Goal: Book appointment/travel/reservation

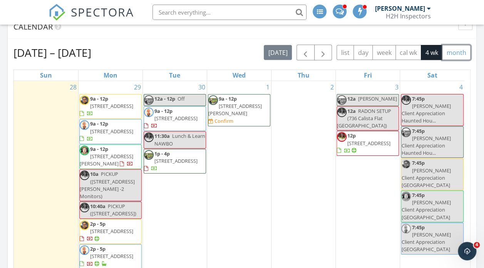
click at [461, 51] on button "month" at bounding box center [456, 52] width 28 height 15
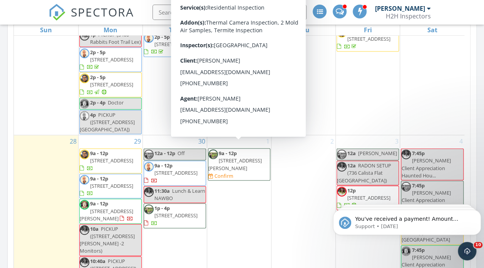
scroll to position [819, 0]
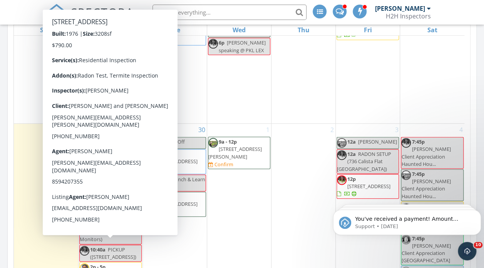
click at [236, 211] on div "1 9a - 12p [STREET_ADDRESS][PERSON_NAME] Confirm" at bounding box center [239, 244] width 64 height 240
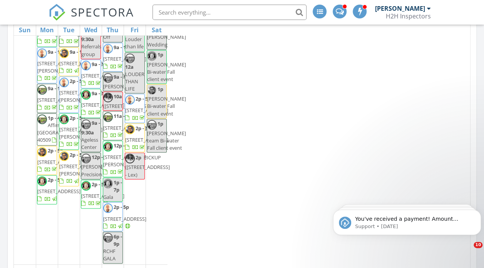
scroll to position [165, 151]
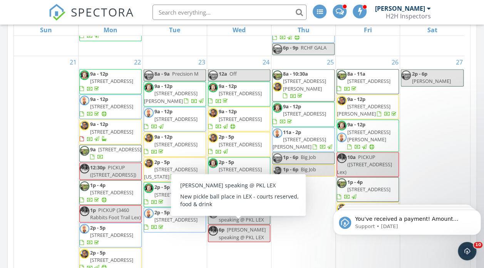
click at [310, 213] on div "25 8a - 10:30a [STREET_ADDRESS][PERSON_NAME] 9a - 12p [STREET_ADDRESS] 11a - 2p…" at bounding box center [303, 183] width 64 height 255
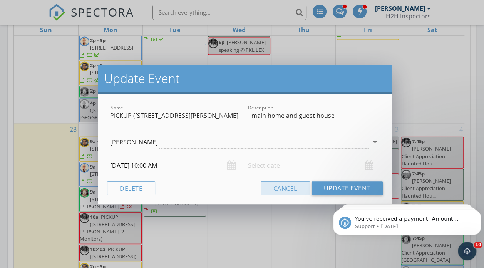
click at [292, 194] on button "Cancel" at bounding box center [284, 189] width 49 height 14
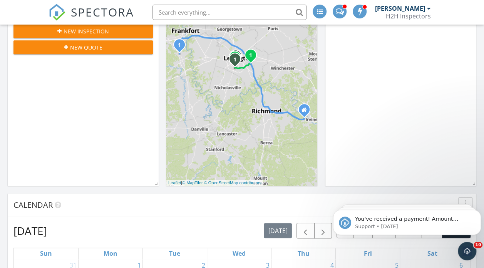
scroll to position [238, 0]
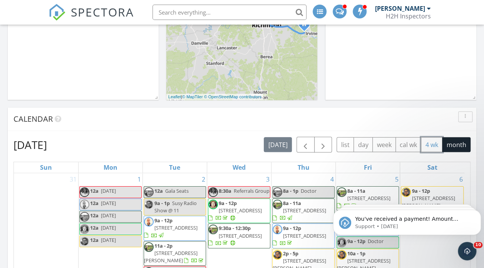
click at [441, 138] on button "4 wk" at bounding box center [431, 144] width 22 height 15
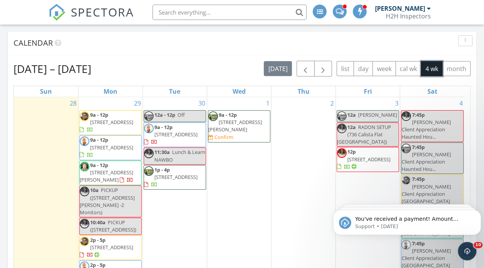
scroll to position [315, 0]
click at [478, 212] on icon "Dismiss notification" at bounding box center [478, 212] width 4 height 4
click at [478, 212] on icon "Dismiss notification" at bounding box center [478, 212] width 3 height 3
